Goal: Check status: Check status

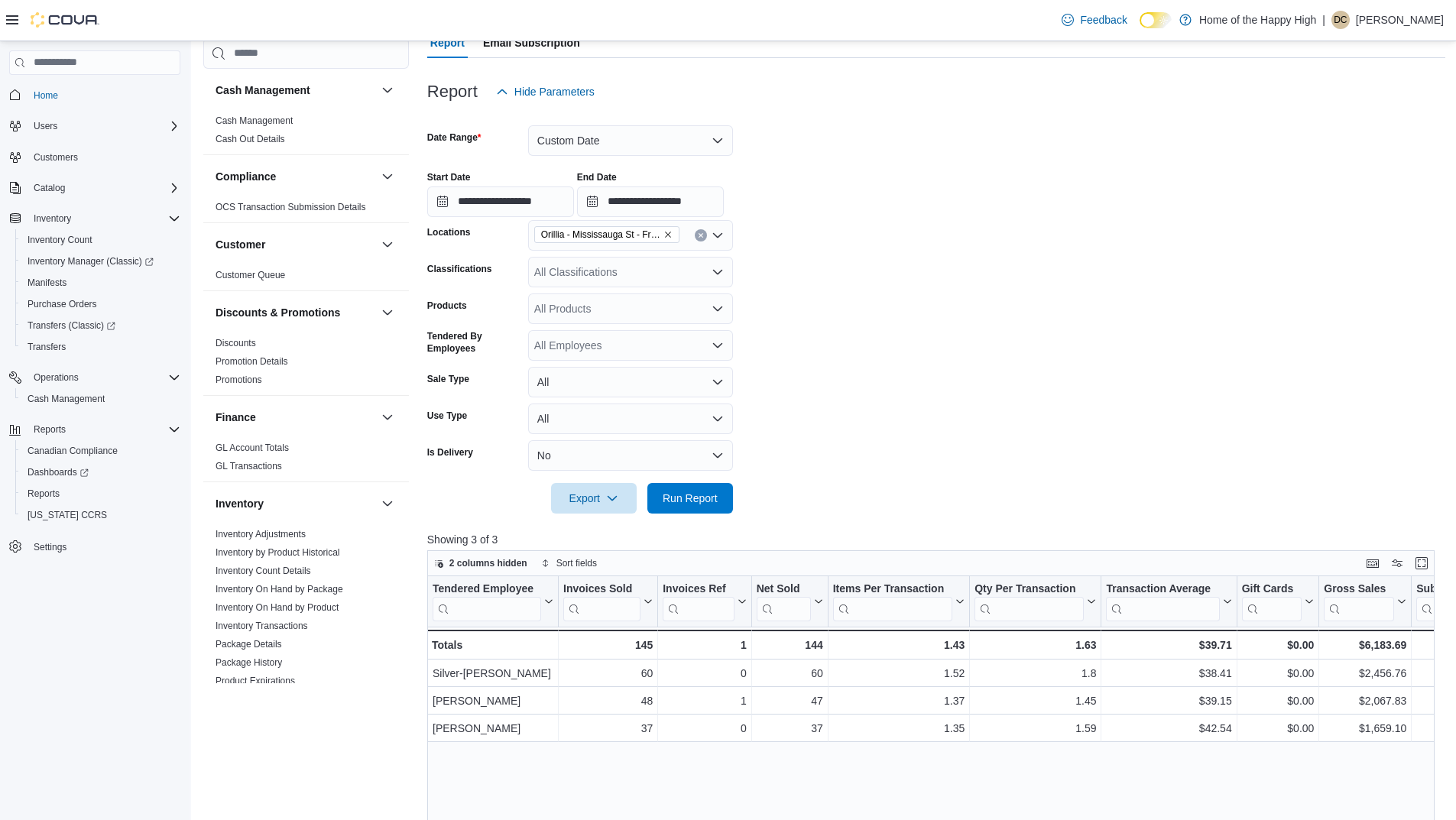
scroll to position [764, 0]
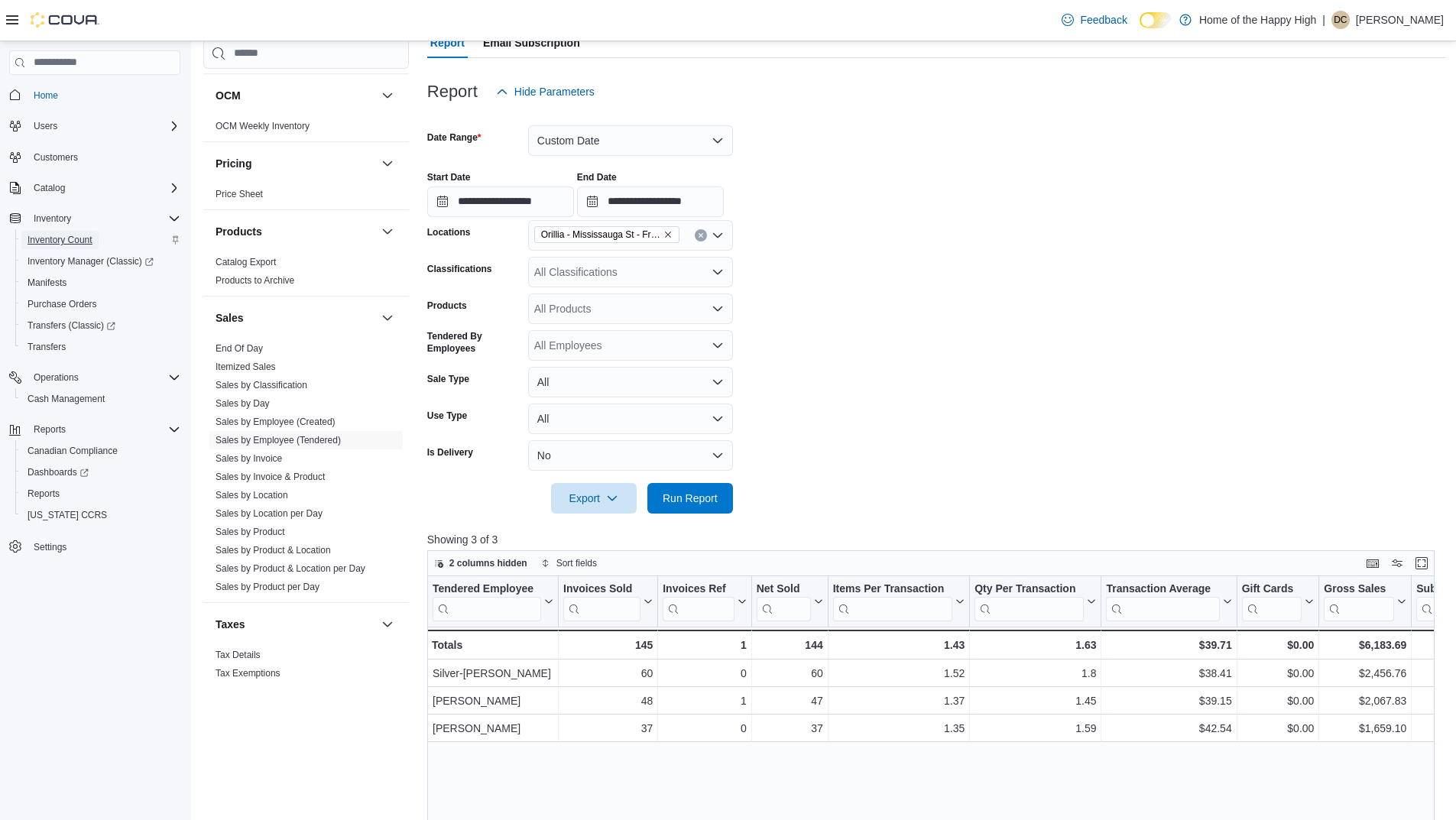
click at [54, 237] on span "Inventory Count" at bounding box center [59, 240] width 65 height 13
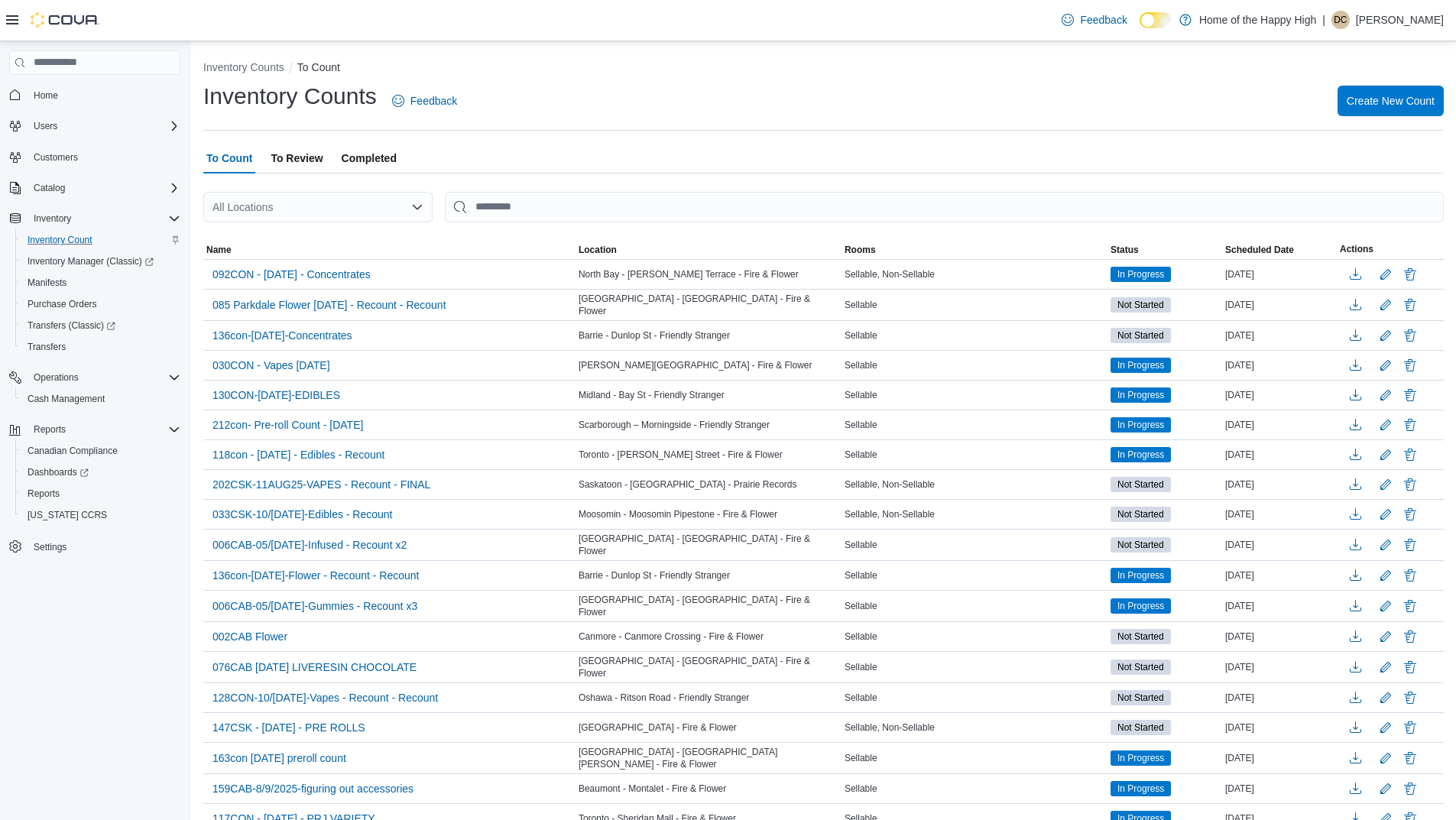
click at [353, 209] on div "All Locations" at bounding box center [317, 206] width 229 height 30
type input "****"
click at [370, 233] on span "Orillia - Mississauga St - Friendly Stranger" at bounding box center [386, 233] width 200 height 16
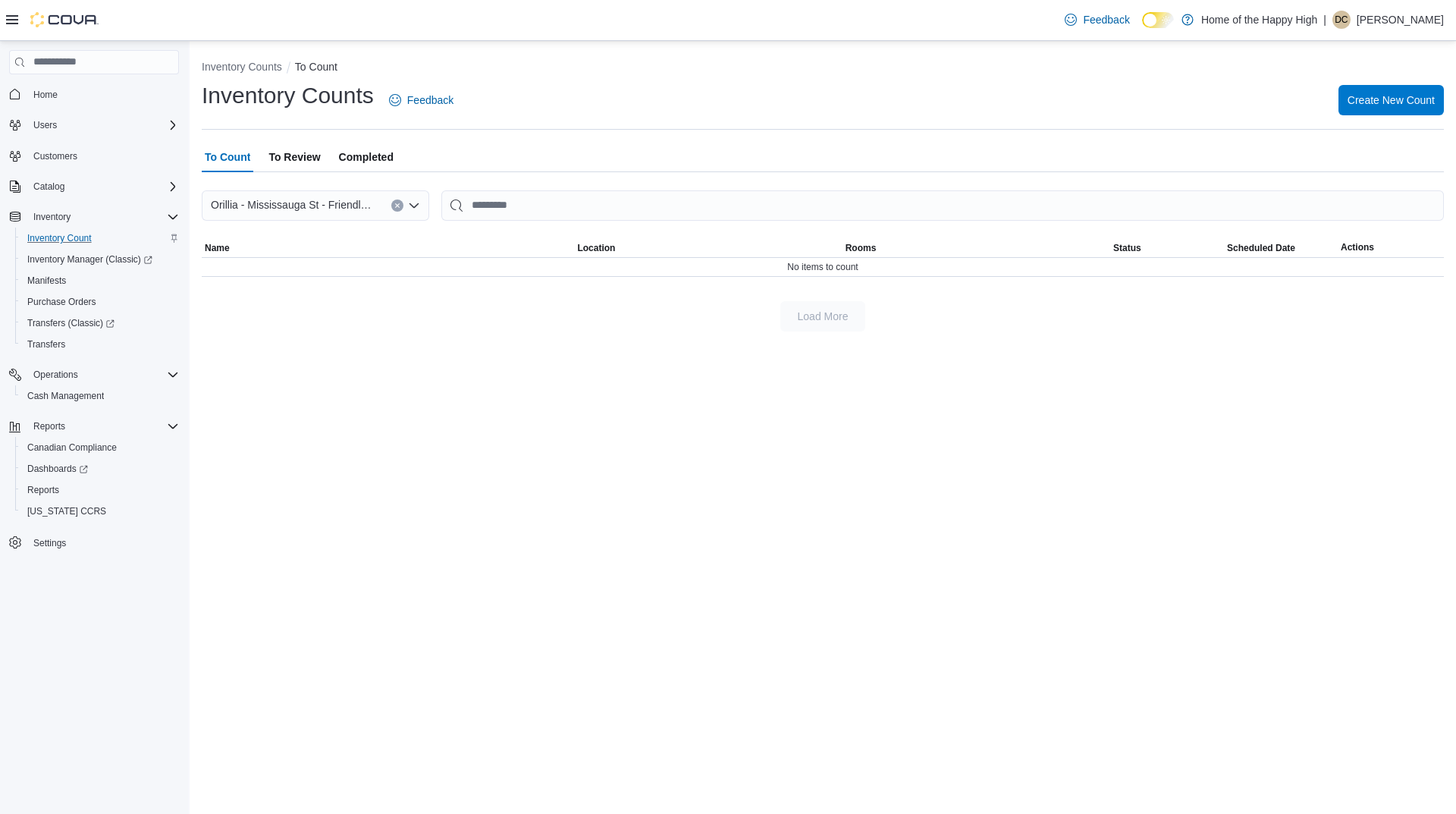
click at [397, 203] on icon "Clear input" at bounding box center [397, 206] width 6 height 6
